Goal: Task Accomplishment & Management: Complete application form

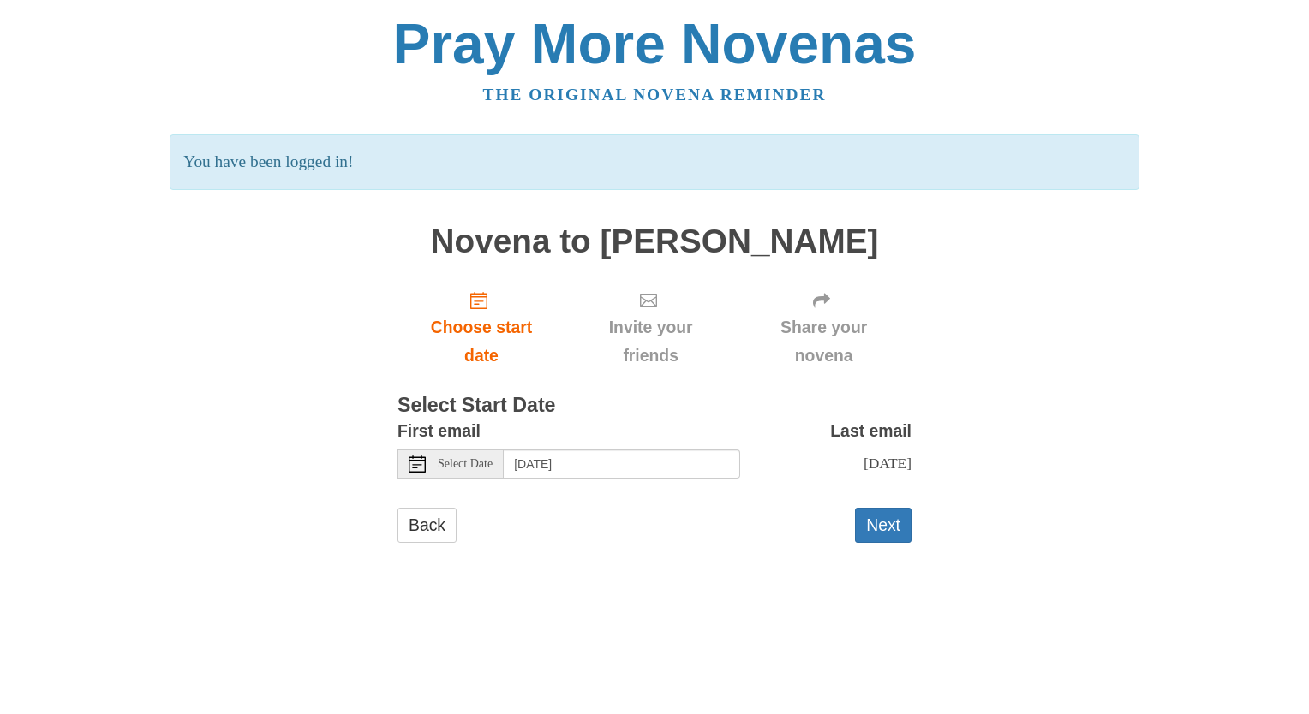
click at [421, 463] on icon at bounding box center [417, 464] width 17 height 17
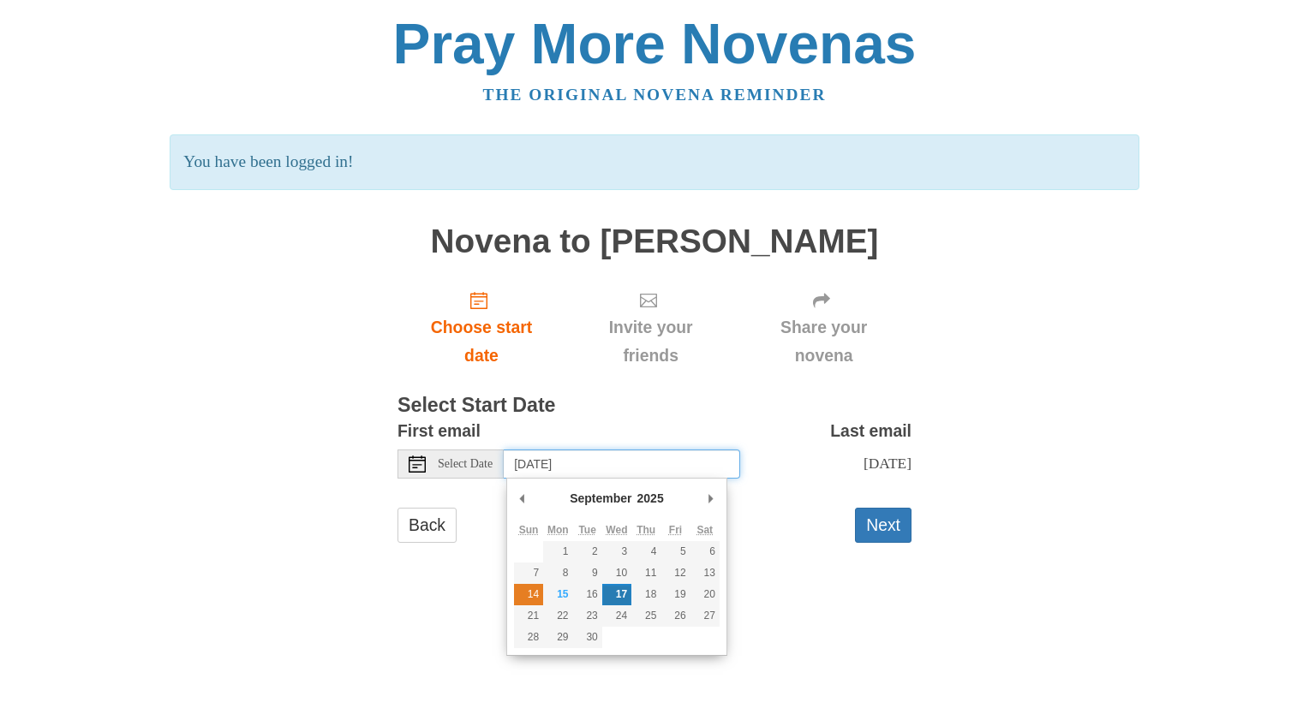
type input "Sunday, September 14th"
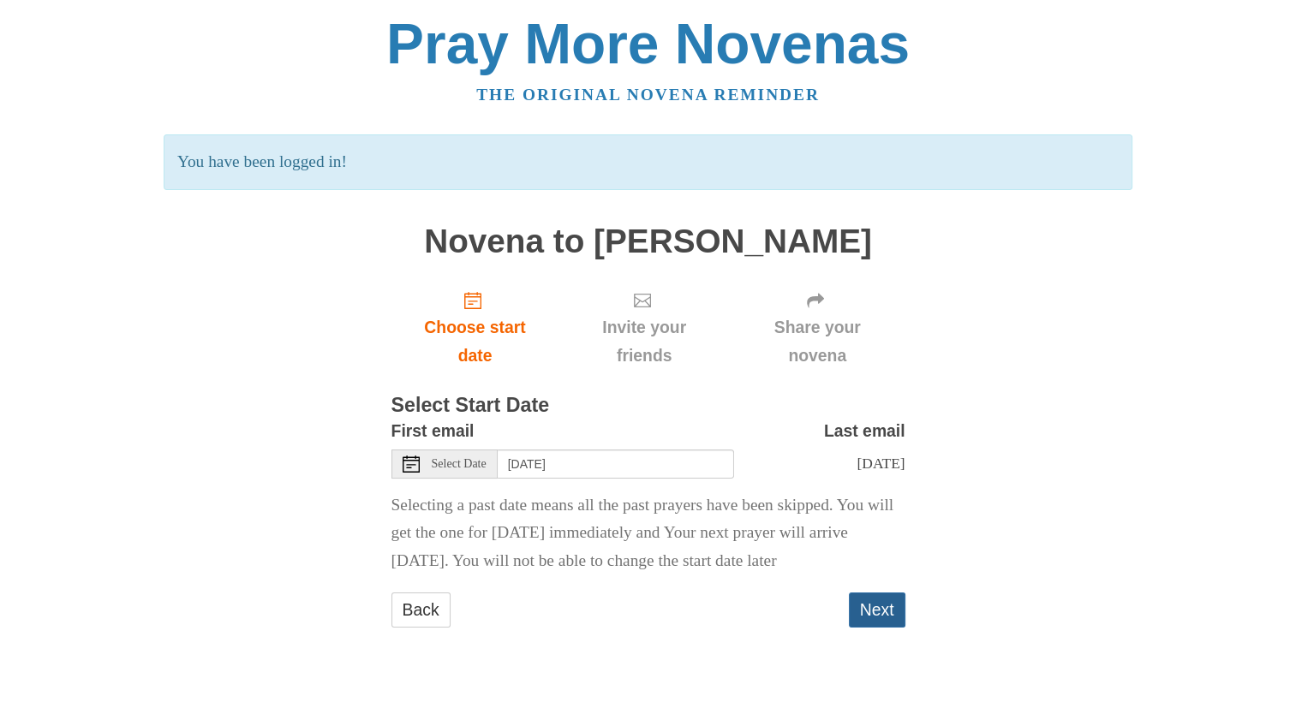
click at [888, 628] on button "Next" at bounding box center [877, 610] width 57 height 35
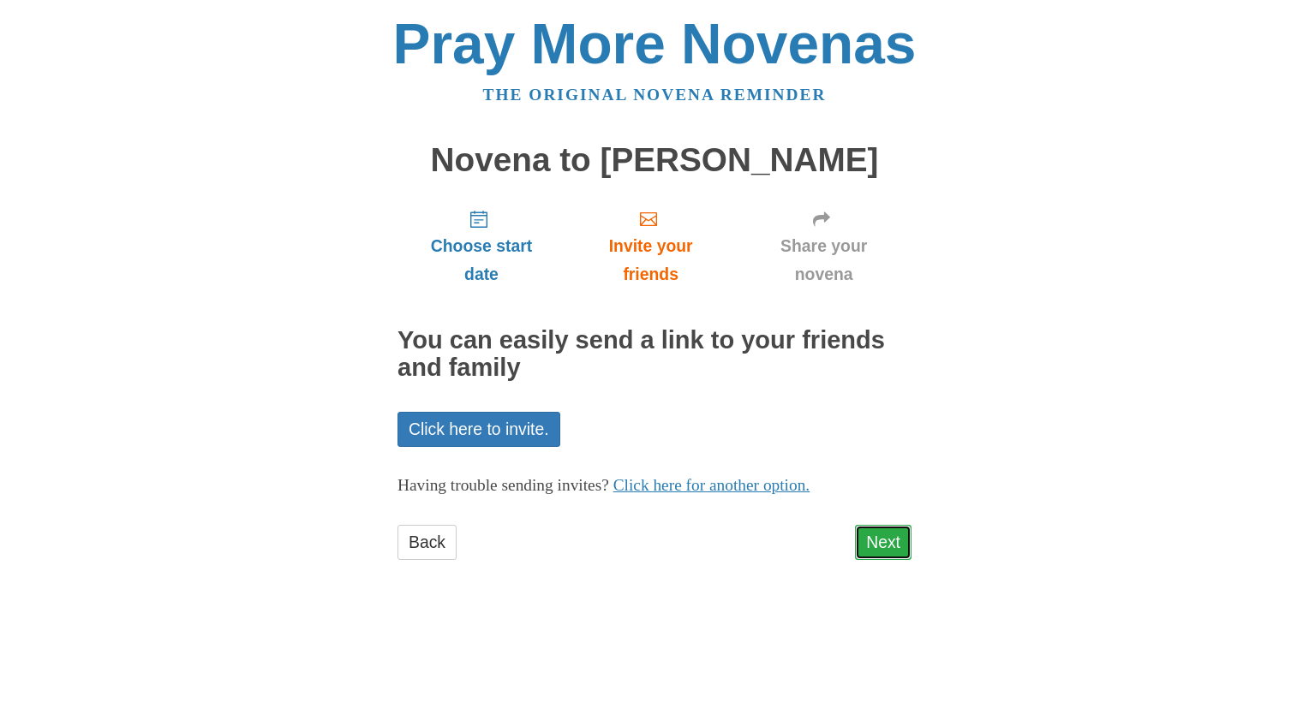
click at [885, 535] on link "Next" at bounding box center [883, 542] width 57 height 35
